Goal: Transaction & Acquisition: Purchase product/service

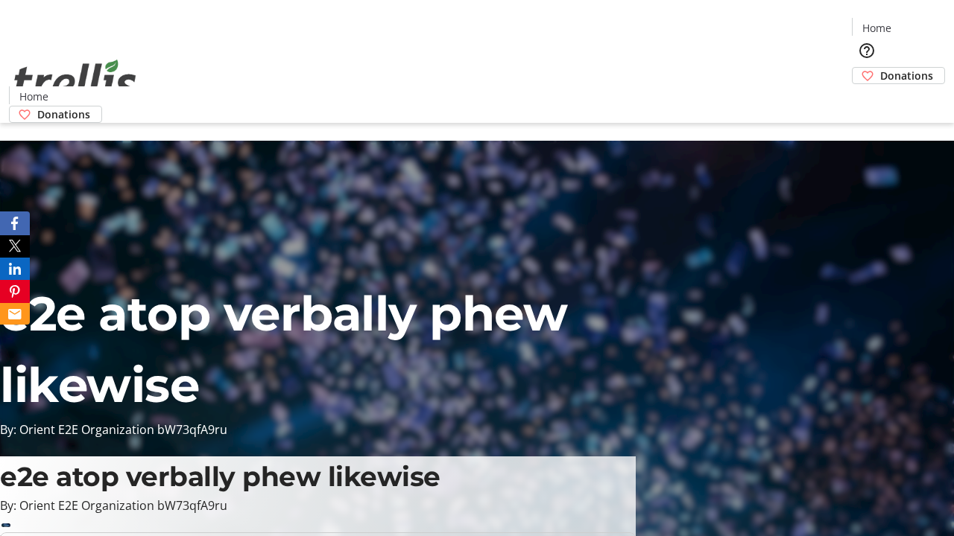
click at [880, 68] on span "Donations" at bounding box center [906, 76] width 53 height 16
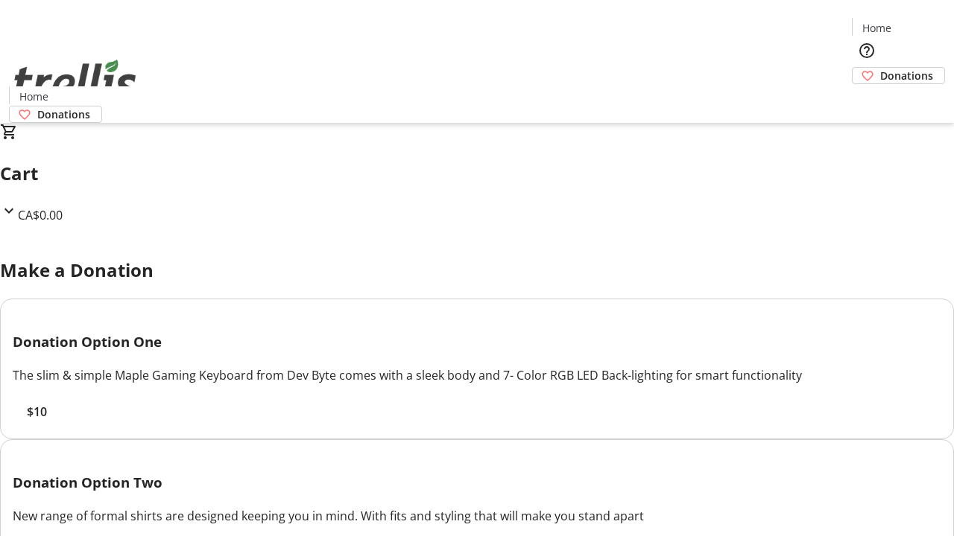
click at [47, 421] on span "$10" at bounding box center [37, 412] width 20 height 18
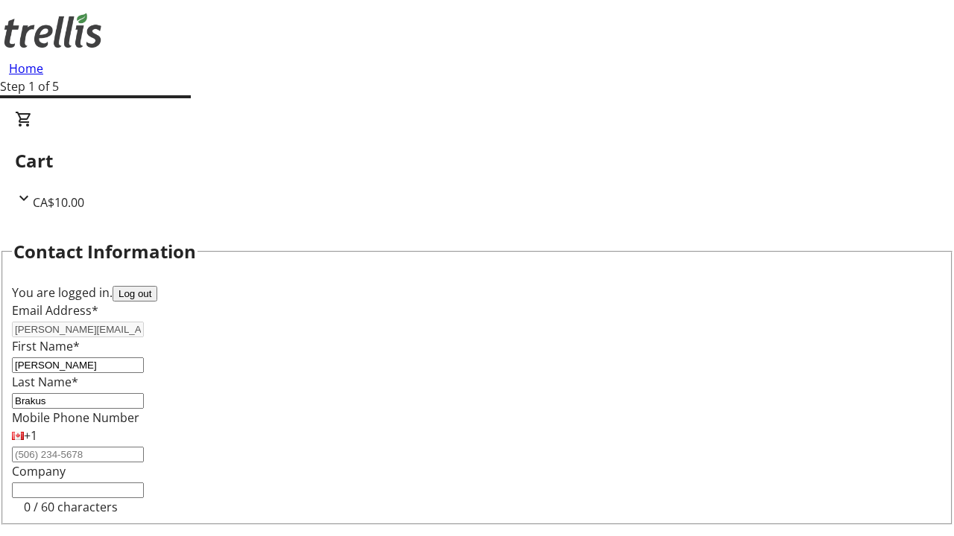
select select "BC"
select select "CA"
type input "Kelowna"
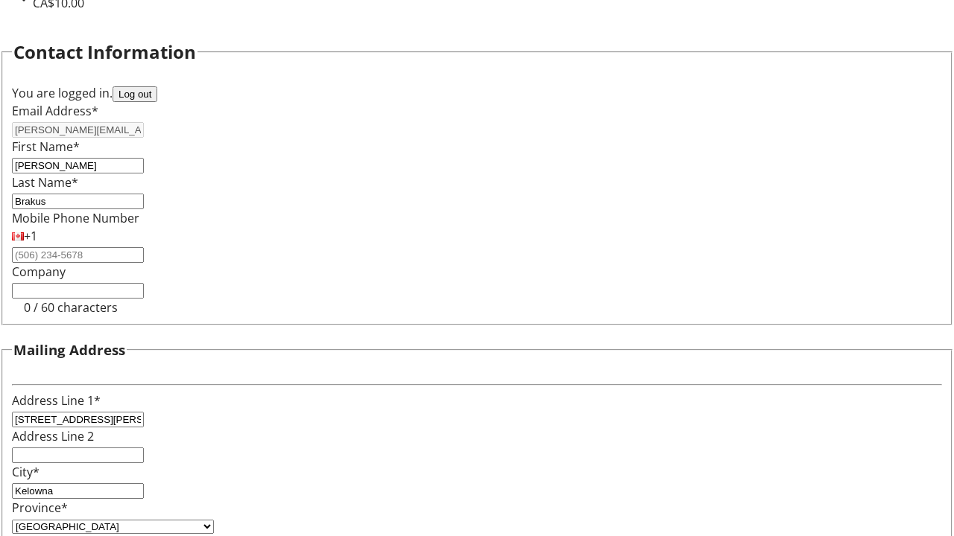
type input "V1Y 0C2"
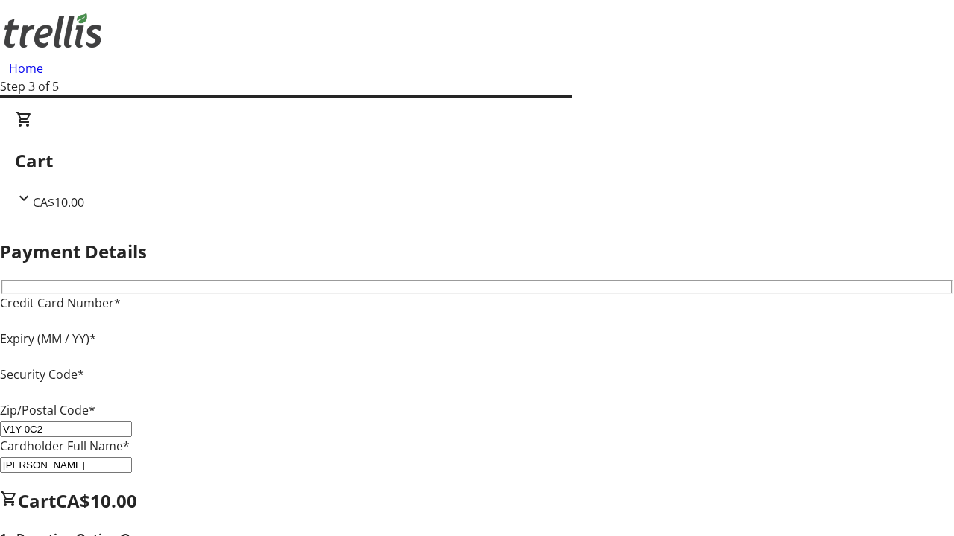
type input "V1Y 0C2"
